Goal: Task Accomplishment & Management: Use online tool/utility

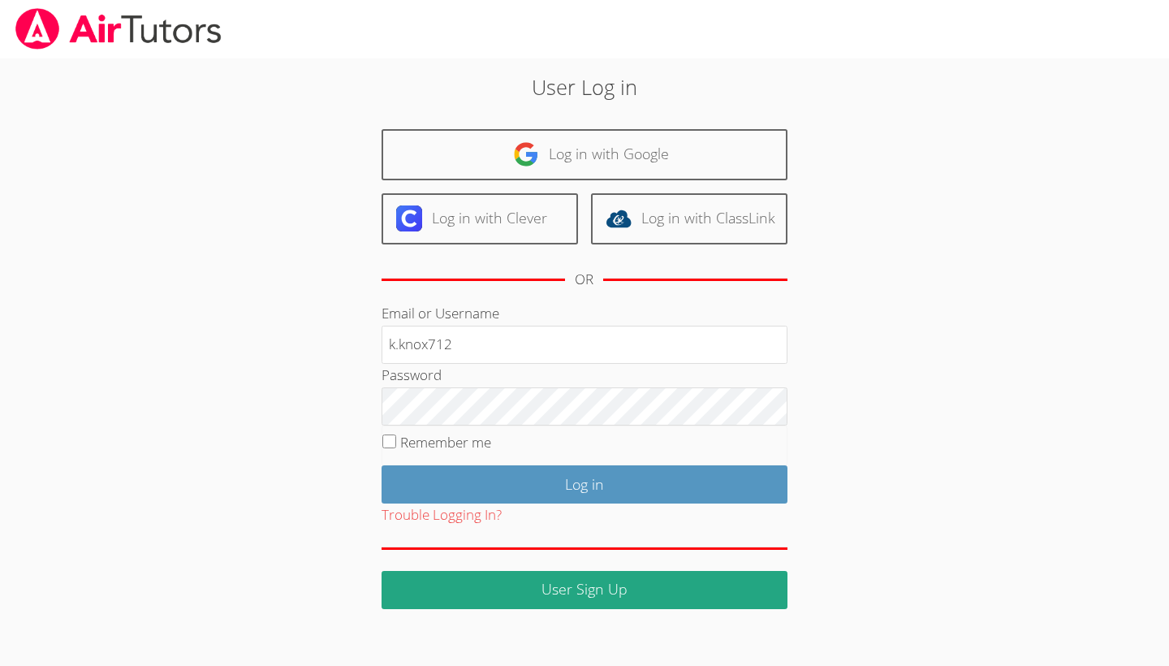
type input "k.knox712"
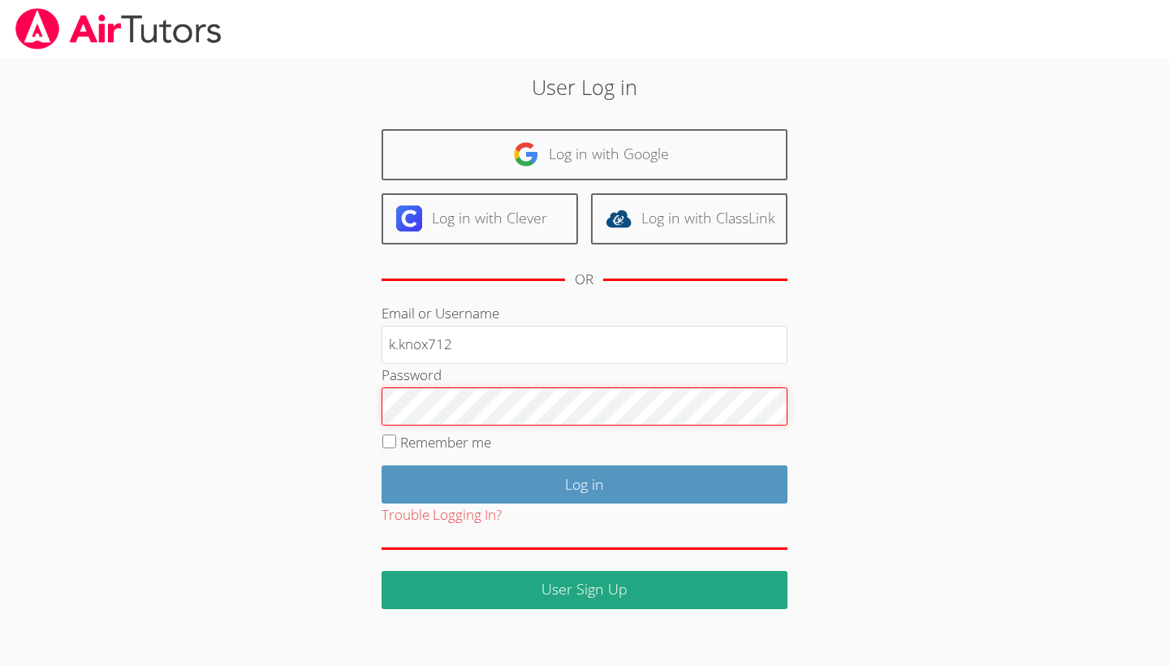
click at [584, 481] on input "Log in" at bounding box center [585, 484] width 406 height 38
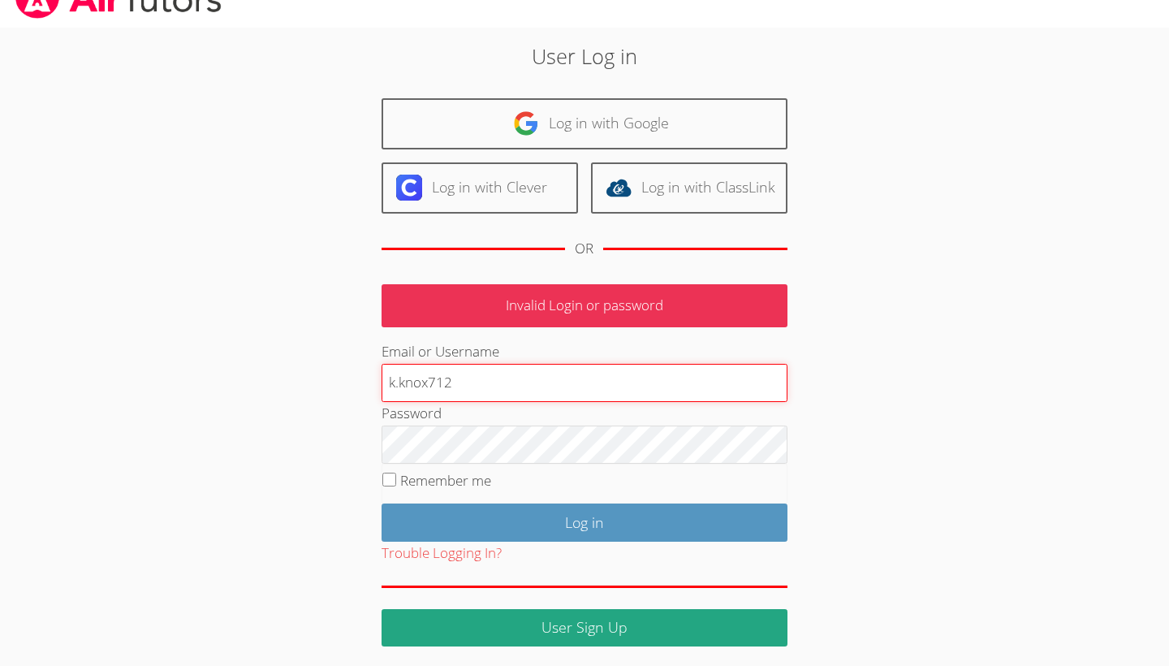
scroll to position [30, 0]
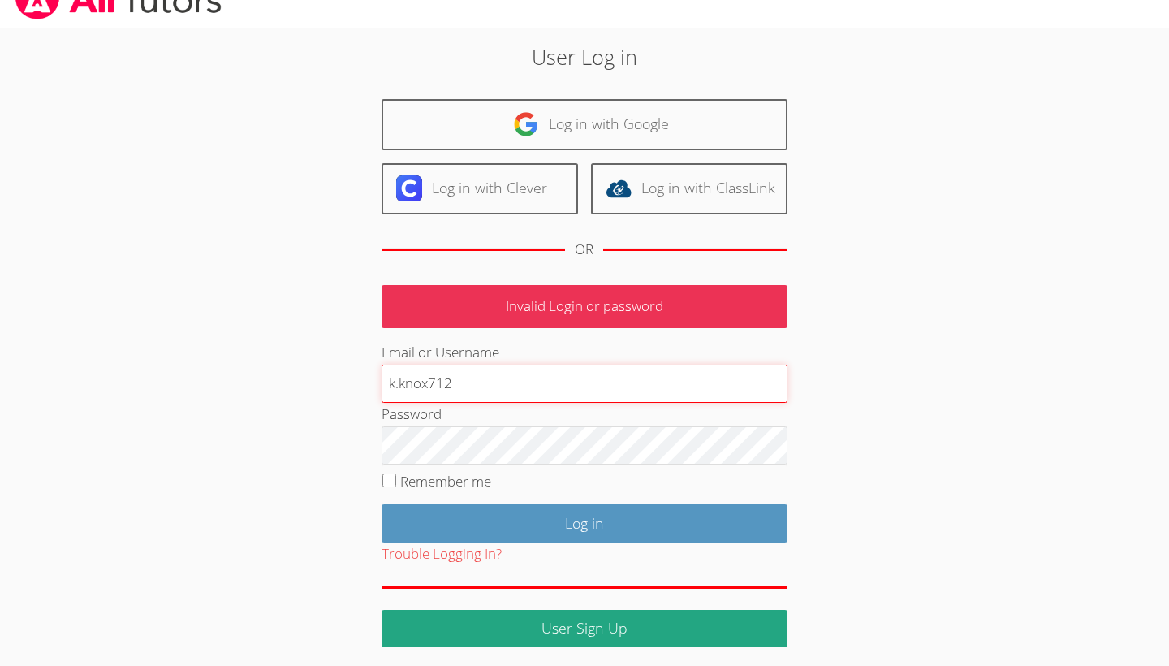
click at [525, 391] on input "k.knox712" at bounding box center [585, 384] width 406 height 39
type input "k.knox712@cvuhsd.org"
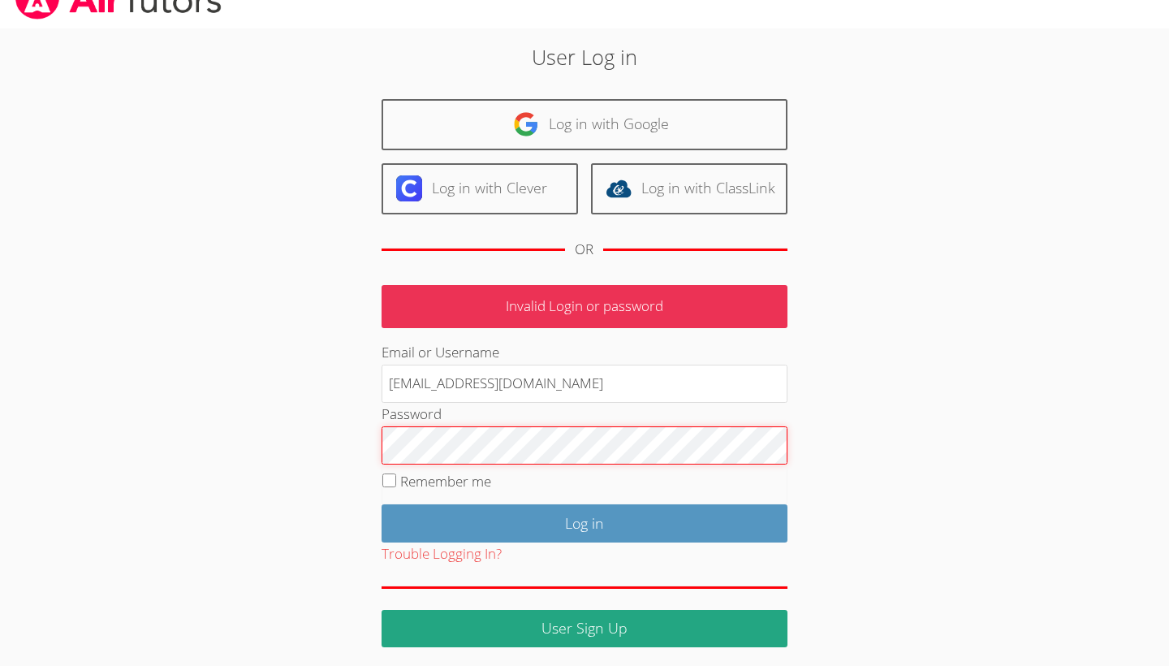
click at [584, 519] on input "Log in" at bounding box center [585, 523] width 406 height 38
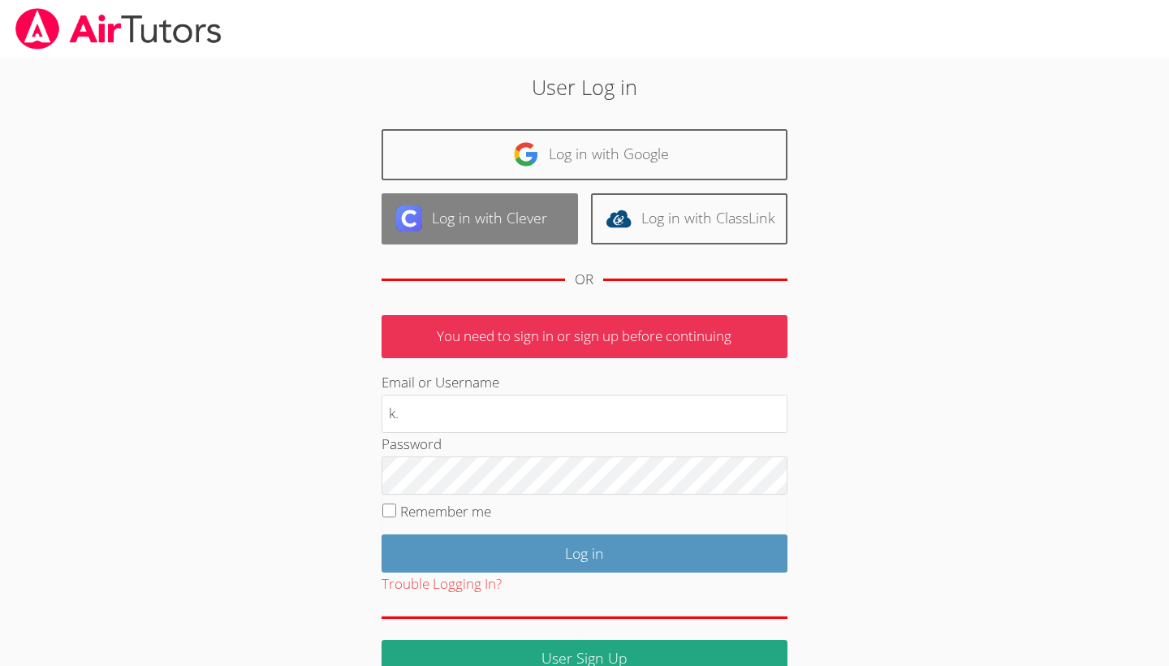
type input "k"
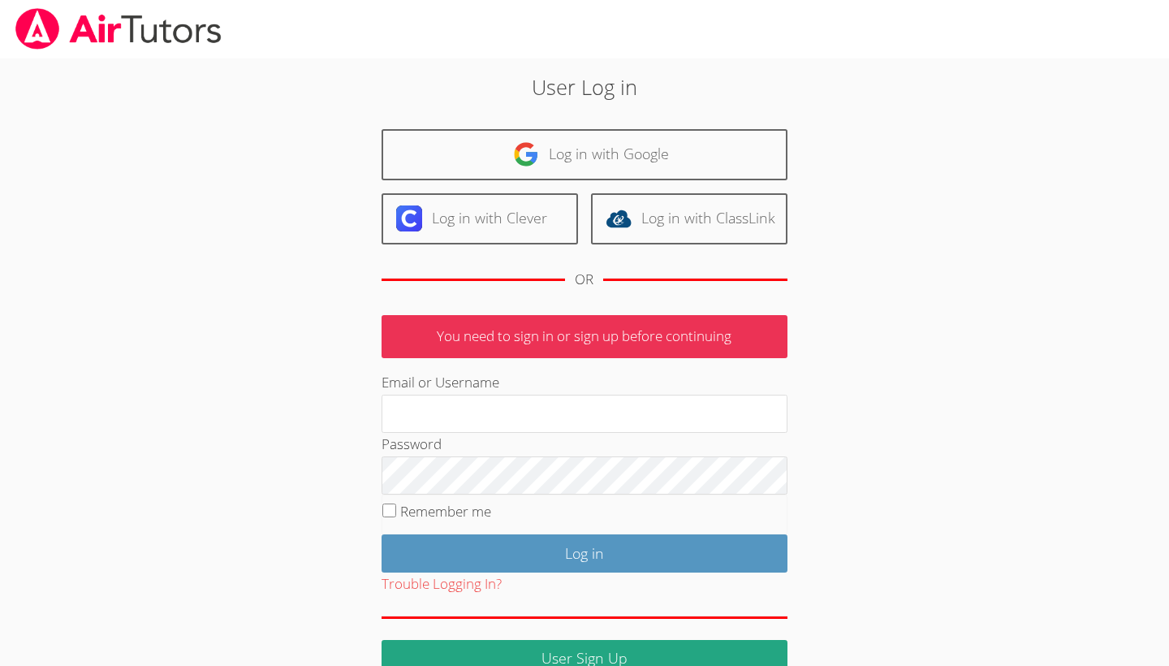
type input "s"
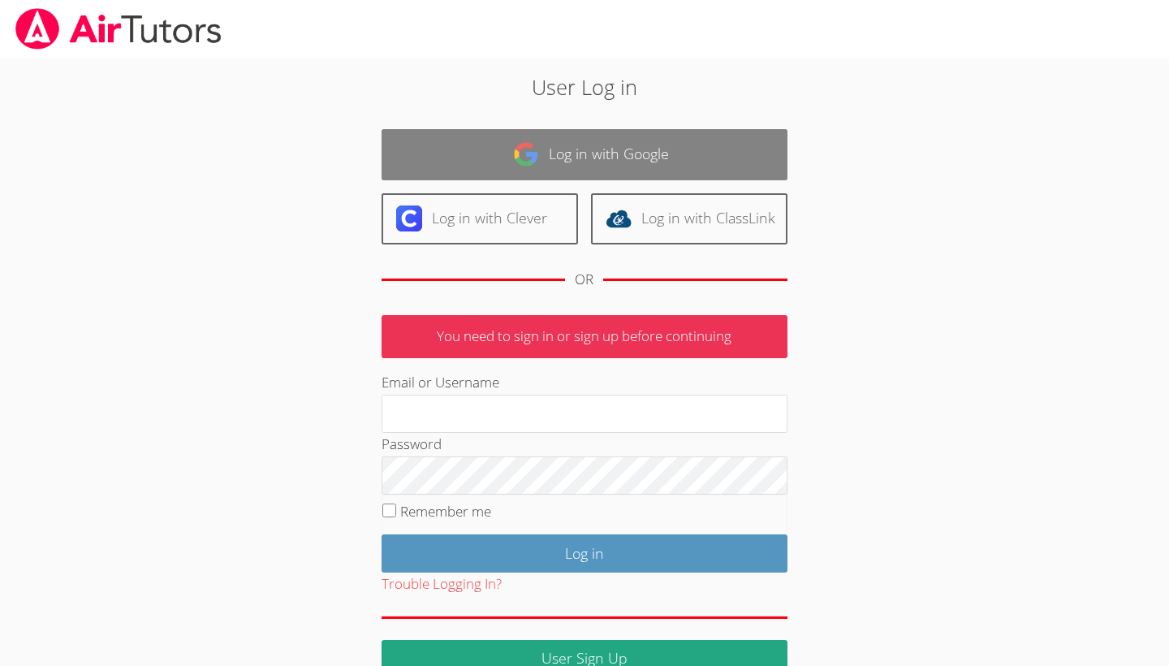
click at [568, 170] on link "Log in with Google" at bounding box center [585, 154] width 406 height 51
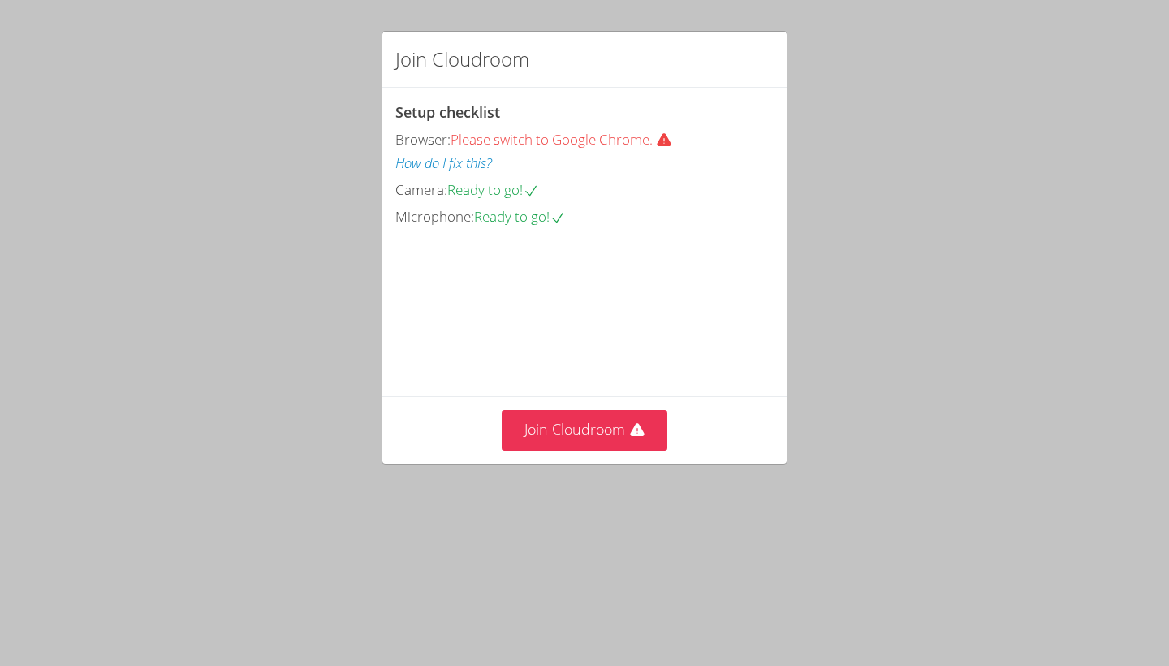
click at [629, 338] on video at bounding box center [517, 302] width 244 height 122
click at [578, 450] on button "Join Cloudroom" at bounding box center [585, 430] width 166 height 40
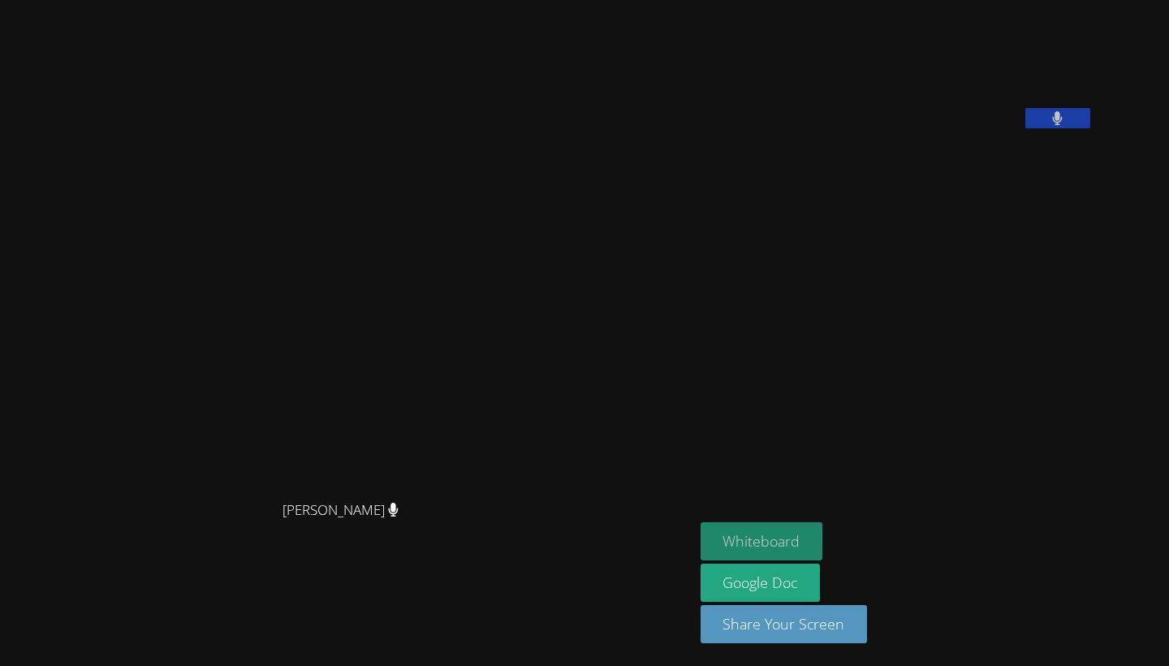
click at [701, 534] on button "Whiteboard" at bounding box center [762, 541] width 123 height 38
